Goal: Navigation & Orientation: Find specific page/section

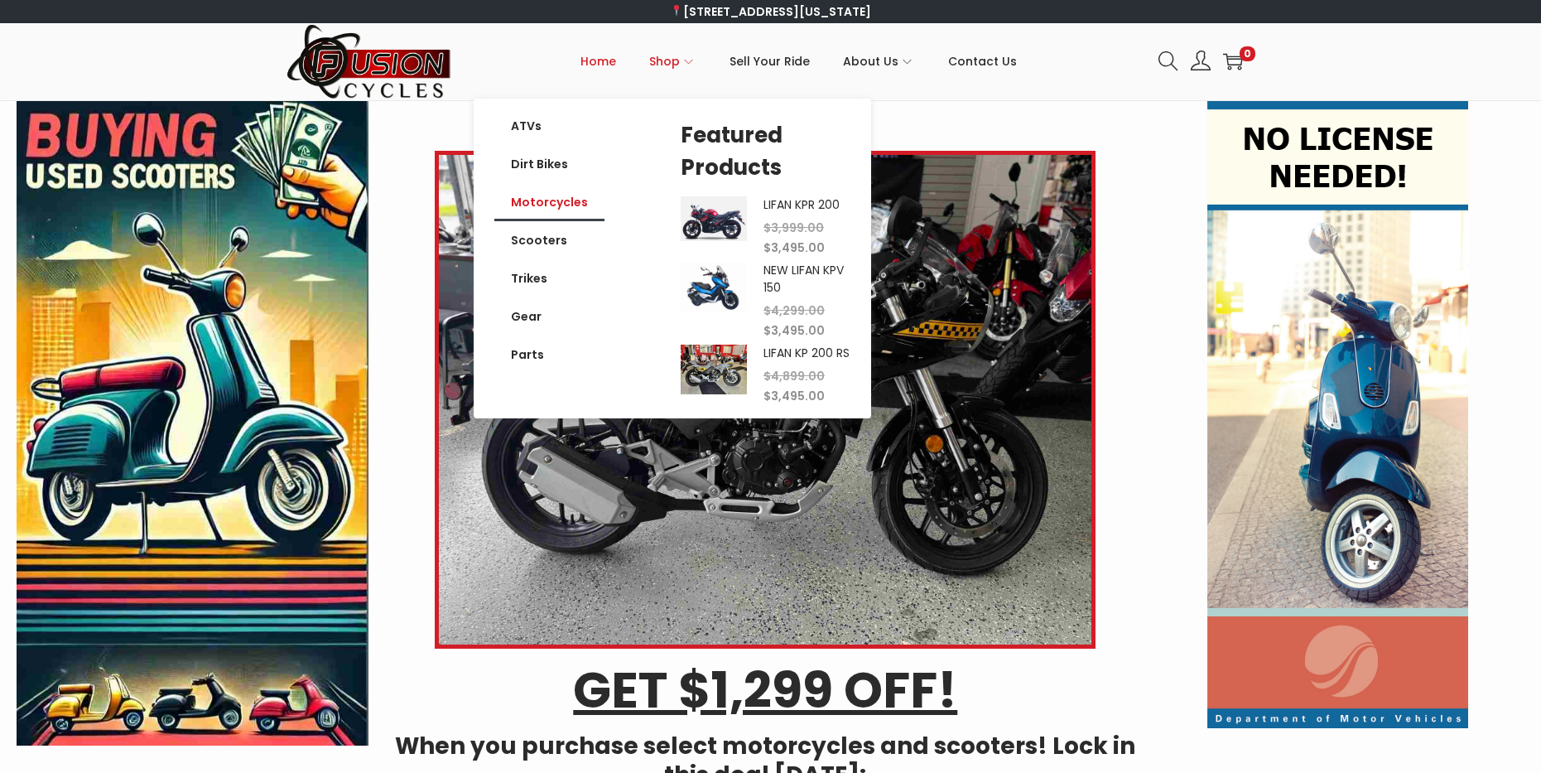
click at [540, 202] on link "Motorcycles" at bounding box center [549, 202] width 110 height 38
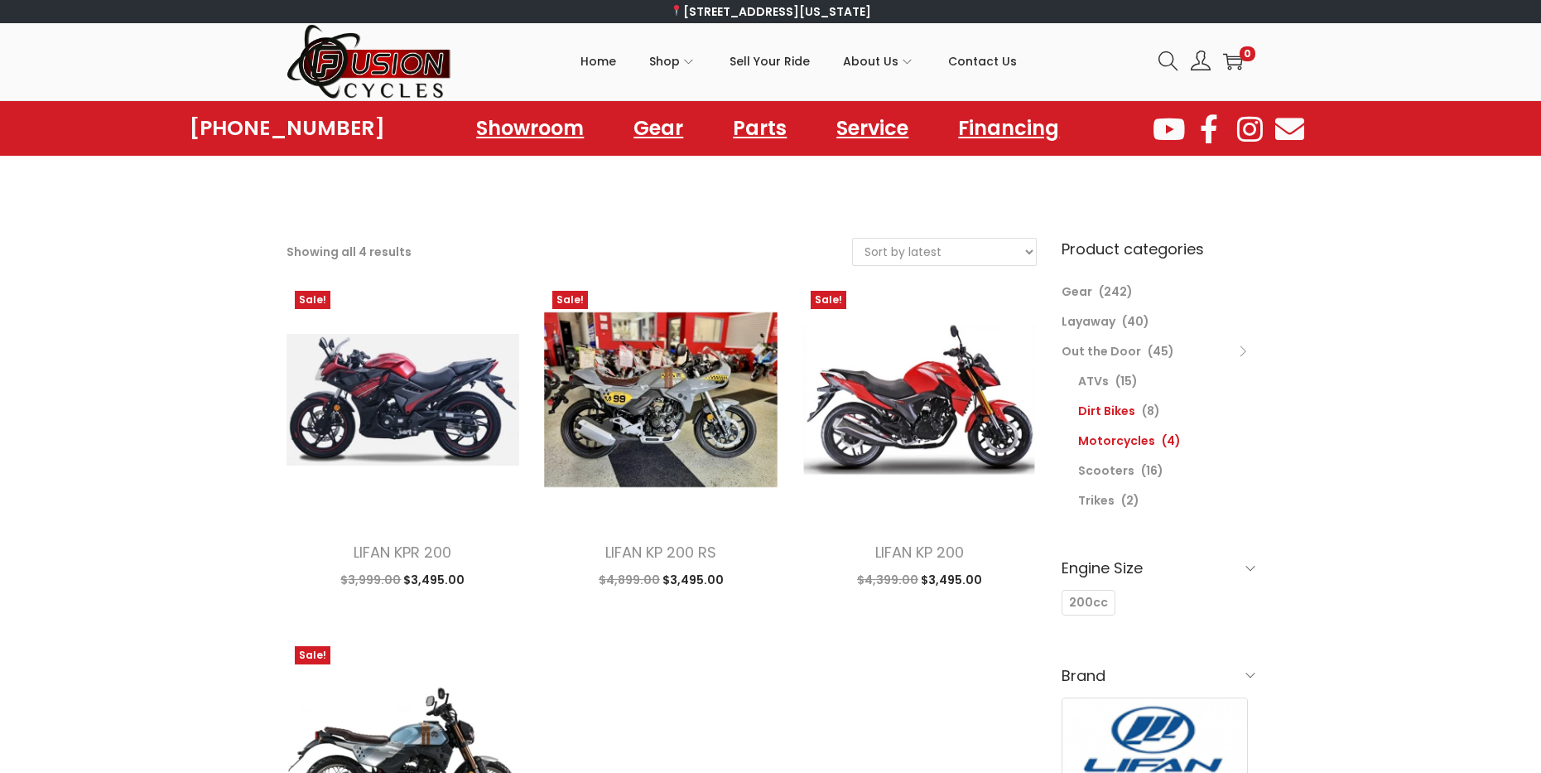
click at [1126, 405] on link "Dirt Bikes" at bounding box center [1106, 411] width 57 height 17
